Goal: Navigation & Orientation: Go to known website

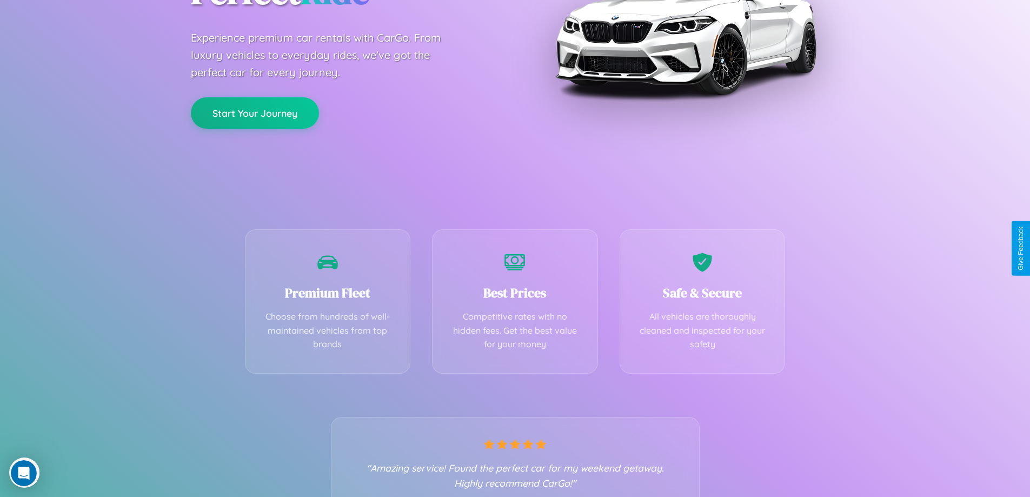
scroll to position [213, 0]
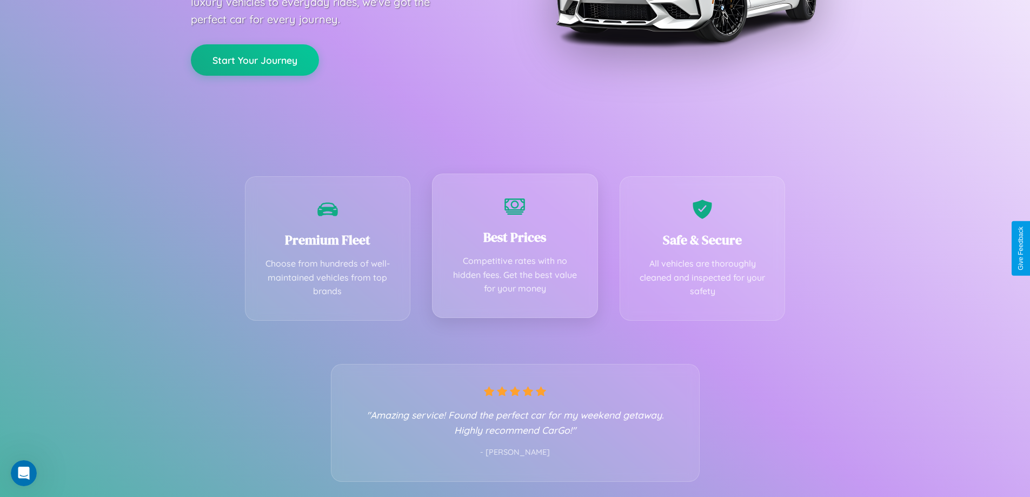
click at [515, 248] on div "Best Prices Competitive rates with no hidden fees. Get the best value for your …" at bounding box center [515, 246] width 166 height 144
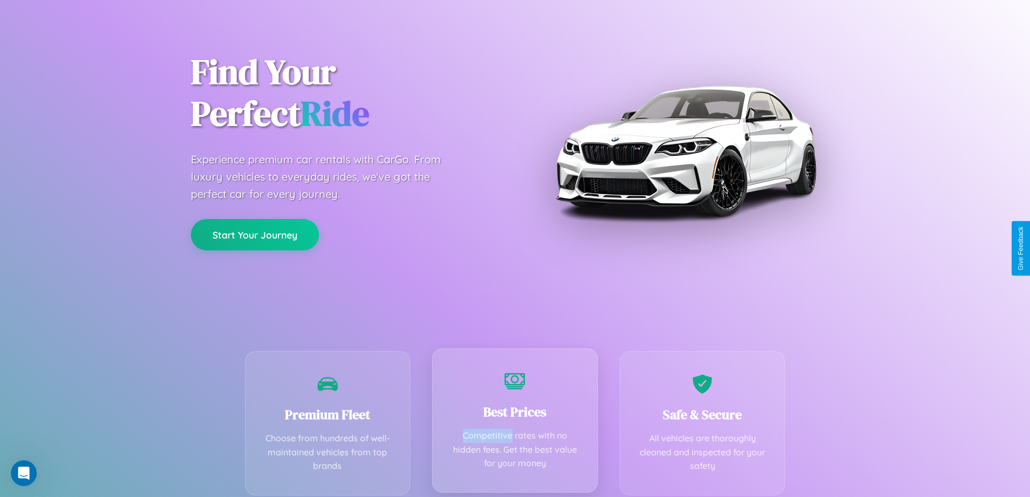
scroll to position [0, 0]
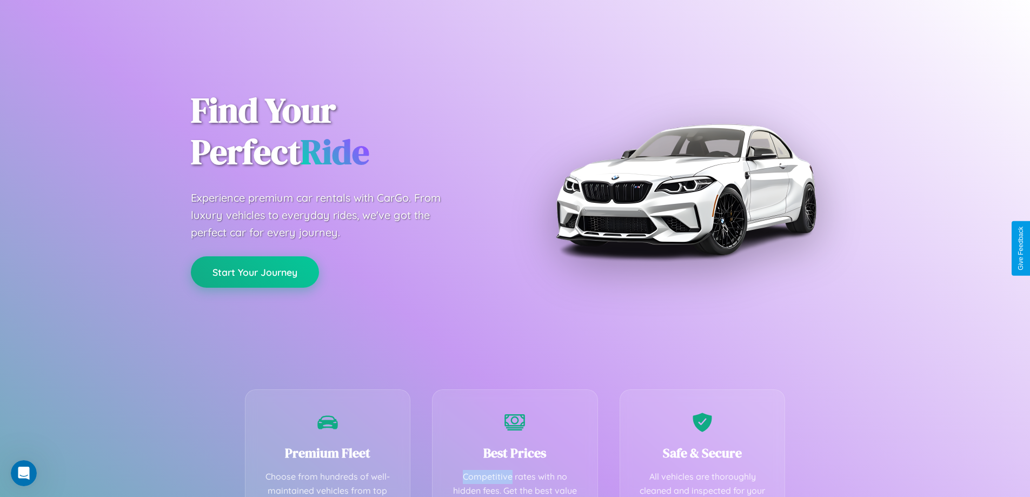
click at [255, 272] on button "Start Your Journey" at bounding box center [255, 271] width 128 height 31
click at [255, 271] on button "Start Your Journey" at bounding box center [255, 271] width 128 height 31
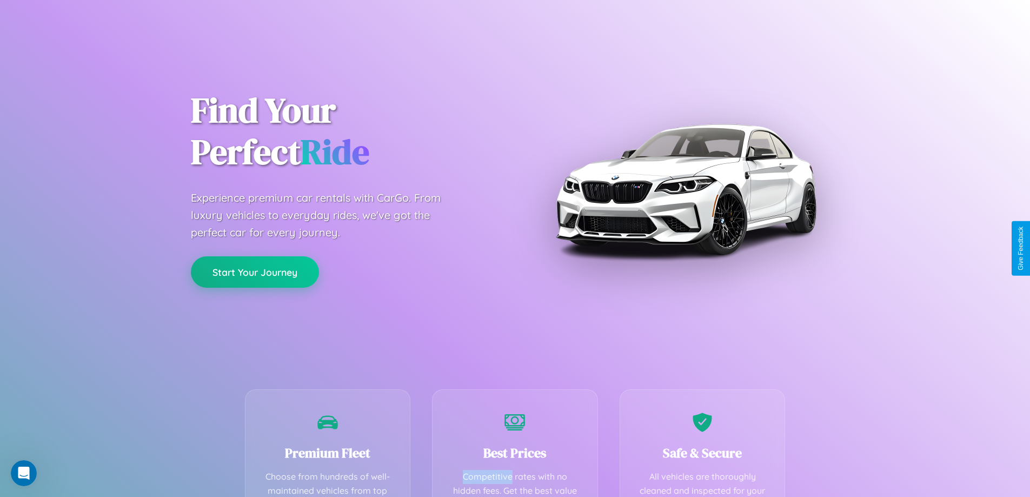
click at [255, 271] on button "Start Your Journey" at bounding box center [255, 271] width 128 height 31
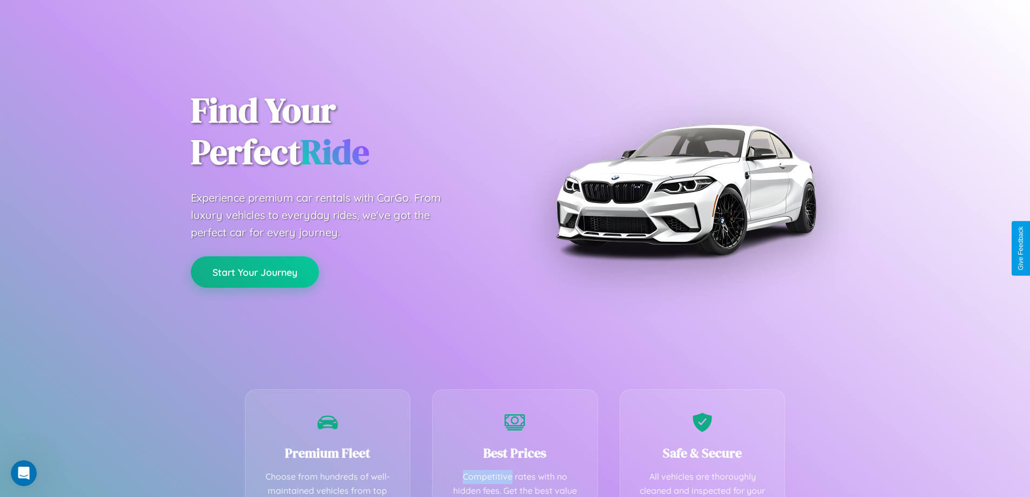
click at [255, 271] on button "Start Your Journey" at bounding box center [255, 271] width 128 height 31
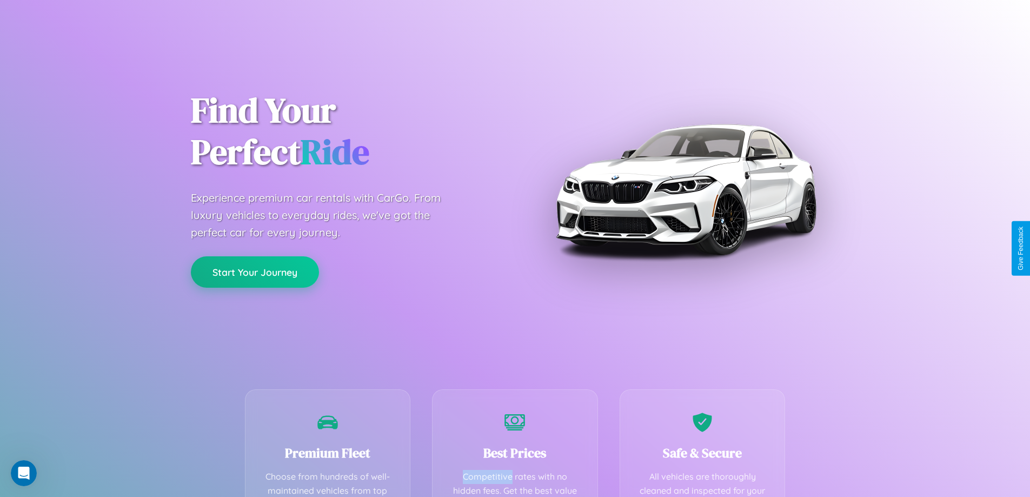
click at [255, 271] on button "Start Your Journey" at bounding box center [255, 271] width 128 height 31
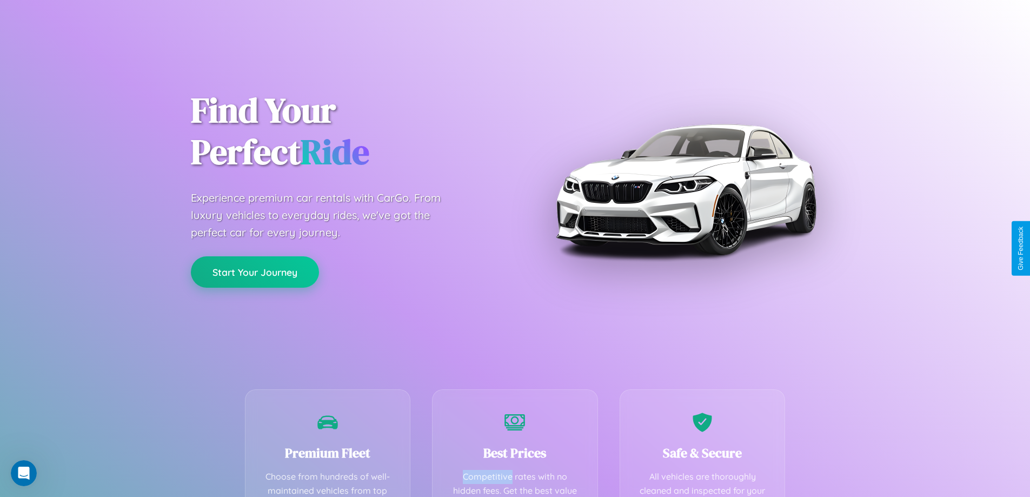
click at [255, 271] on button "Start Your Journey" at bounding box center [255, 271] width 128 height 31
